Goal: Task Accomplishment & Management: Manage account settings

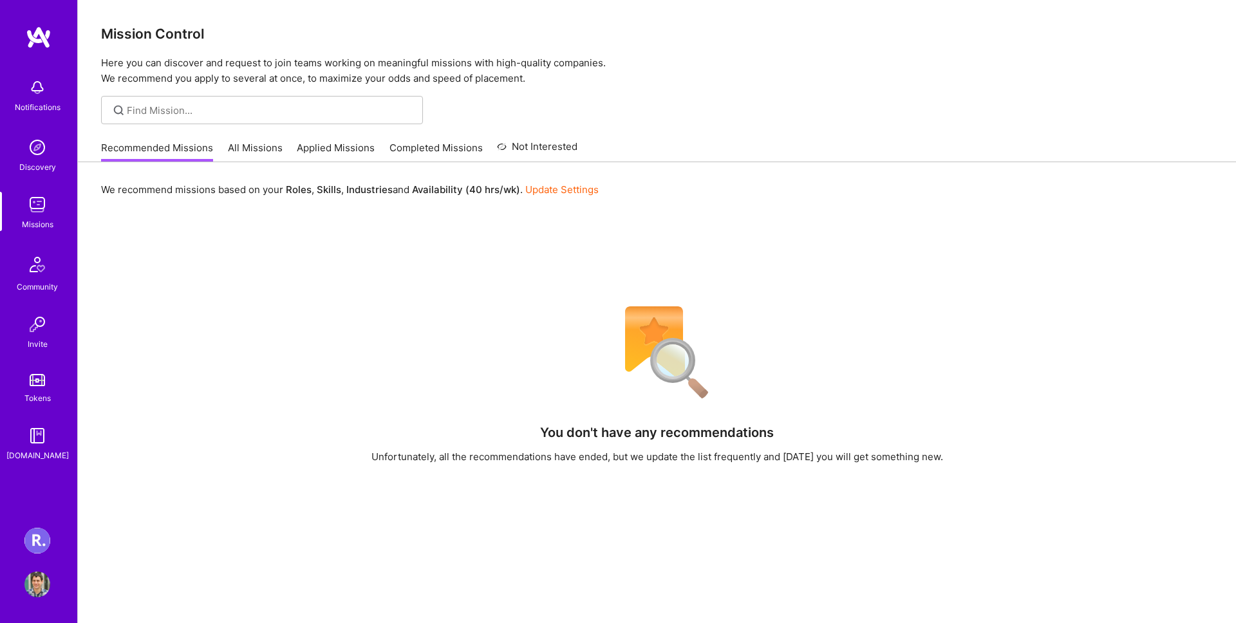
click at [254, 153] on link "All Missions" at bounding box center [255, 151] width 55 height 21
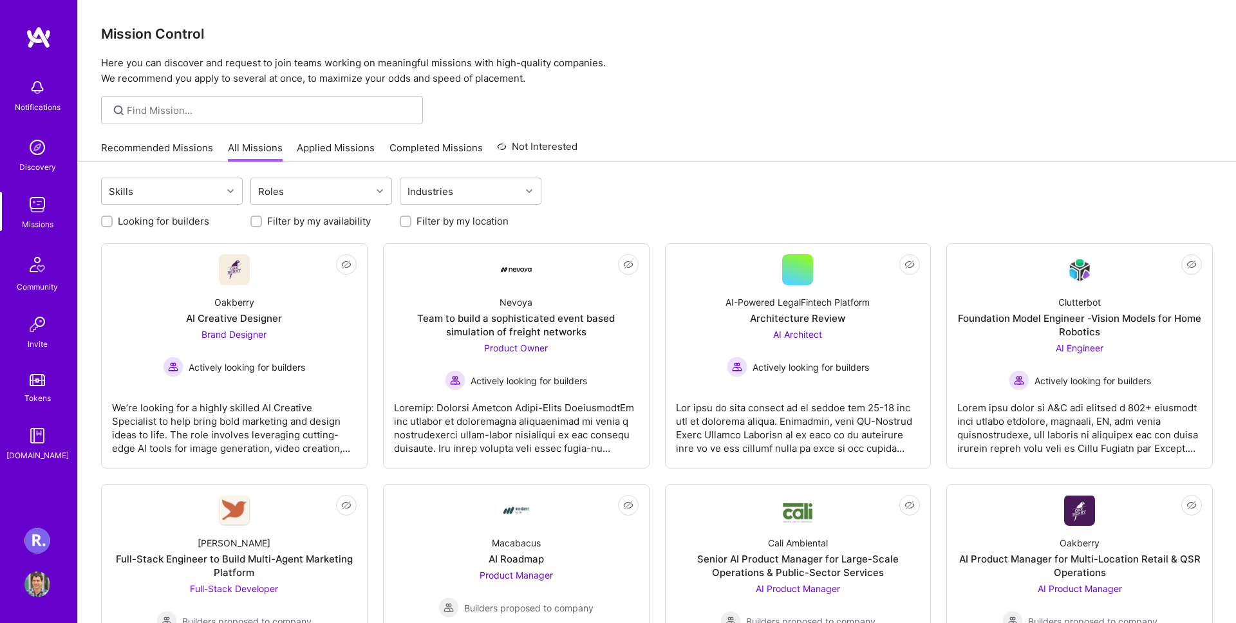
click at [147, 154] on link "Recommended Missions" at bounding box center [157, 151] width 112 height 21
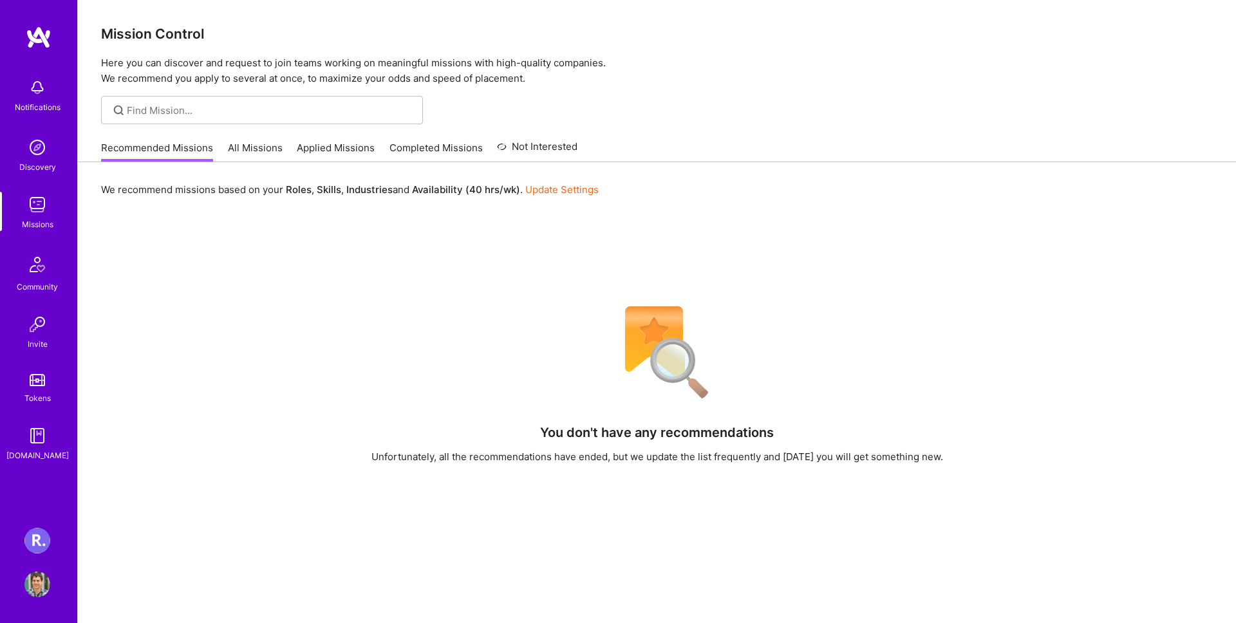
click at [327, 156] on link "Applied Missions" at bounding box center [336, 151] width 78 height 21
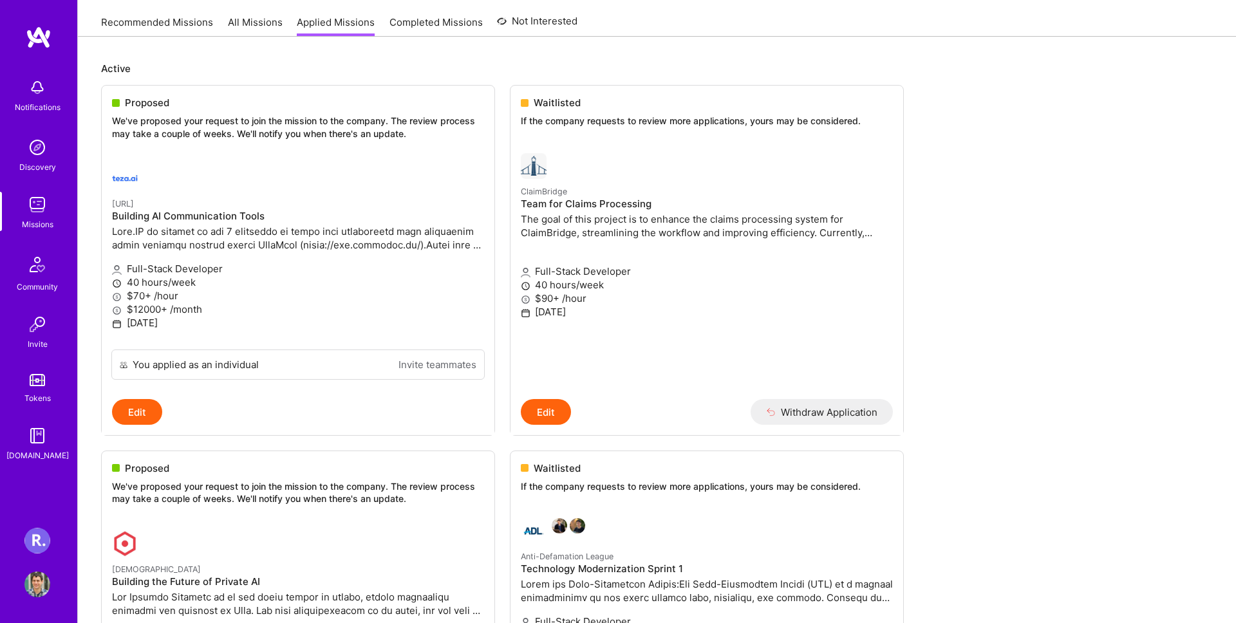
scroll to position [135, 0]
